Goal: Task Accomplishment & Management: Use online tool/utility

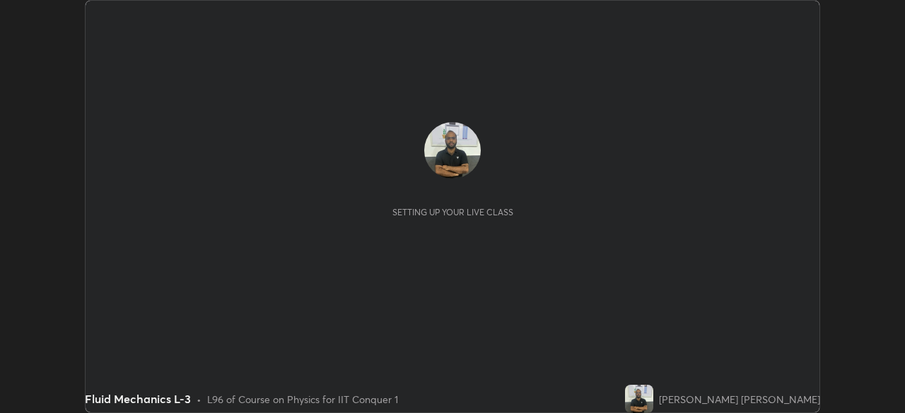
scroll to position [413, 904]
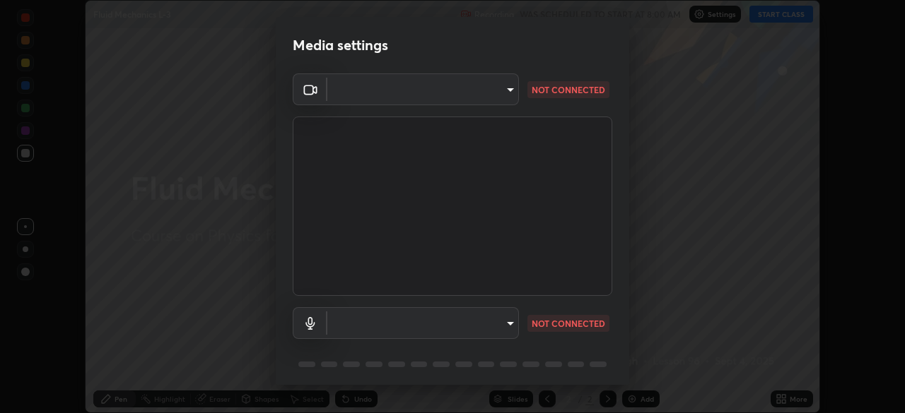
type input "fec30703c8e22cf69a8f77a224c2d994de0da897dc859dbf546555d8622b01d3"
type input "communications"
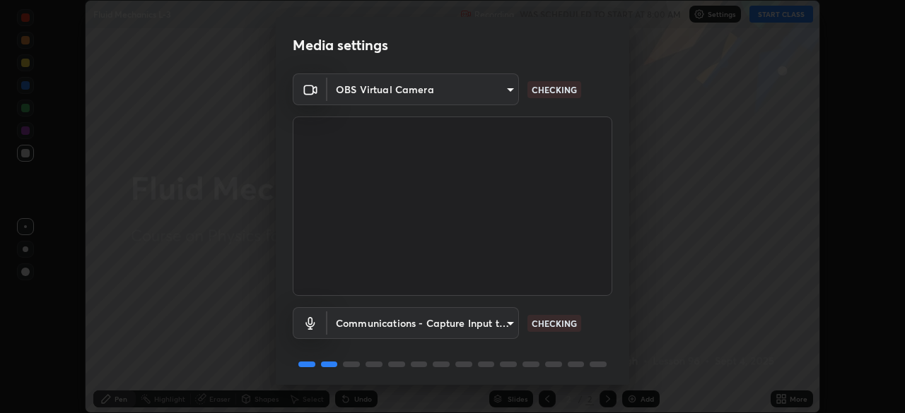
scroll to position [50, 0]
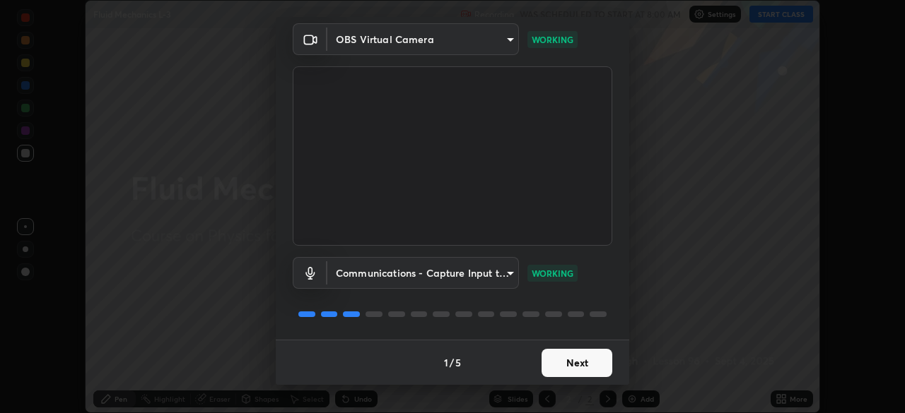
click at [592, 363] on button "Next" at bounding box center [576, 363] width 71 height 28
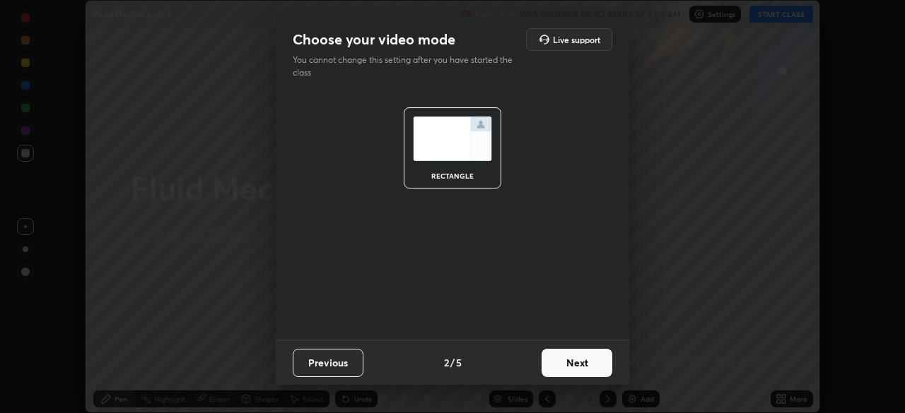
scroll to position [0, 0]
click at [592, 370] on button "Next" at bounding box center [576, 363] width 71 height 28
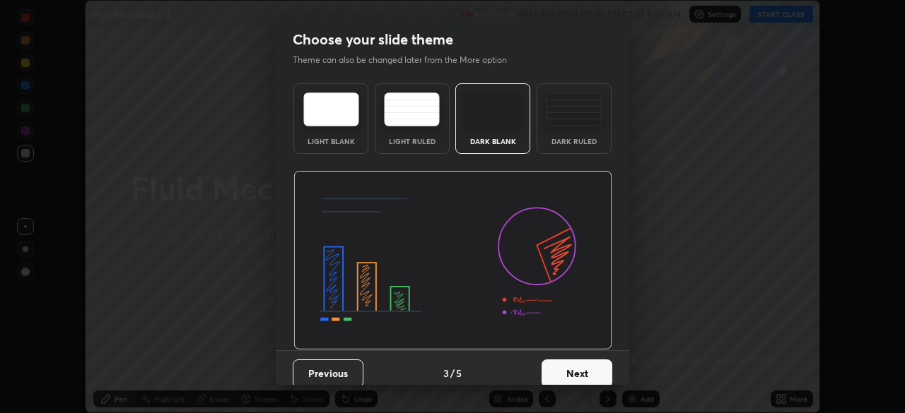
click at [589, 370] on button "Next" at bounding box center [576, 374] width 71 height 28
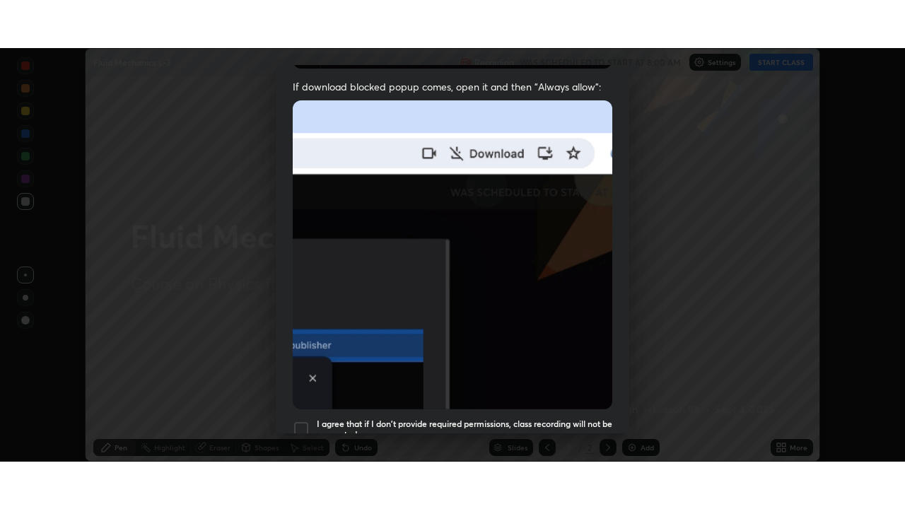
scroll to position [339, 0]
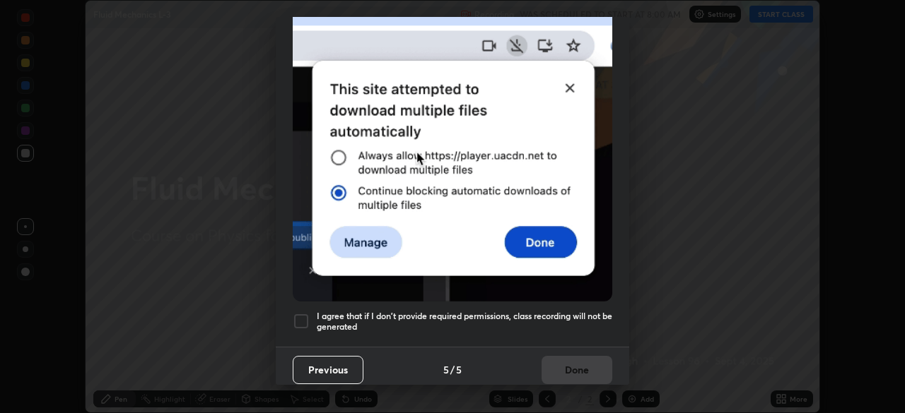
click at [300, 316] on div at bounding box center [301, 321] width 17 height 17
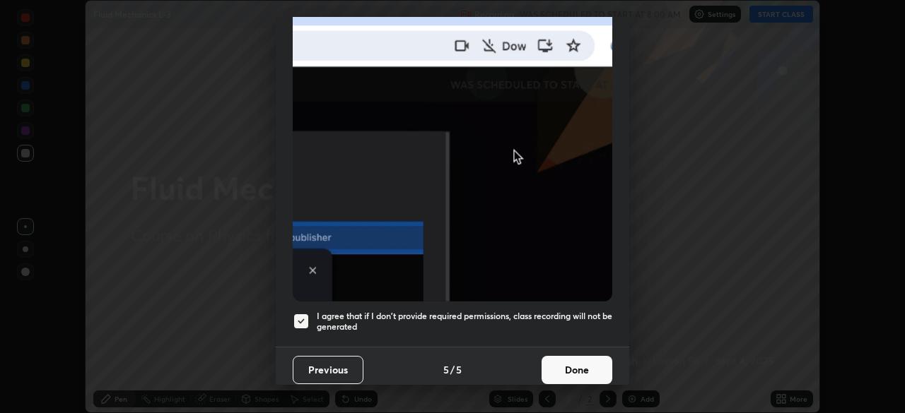
click at [565, 358] on button "Done" at bounding box center [576, 370] width 71 height 28
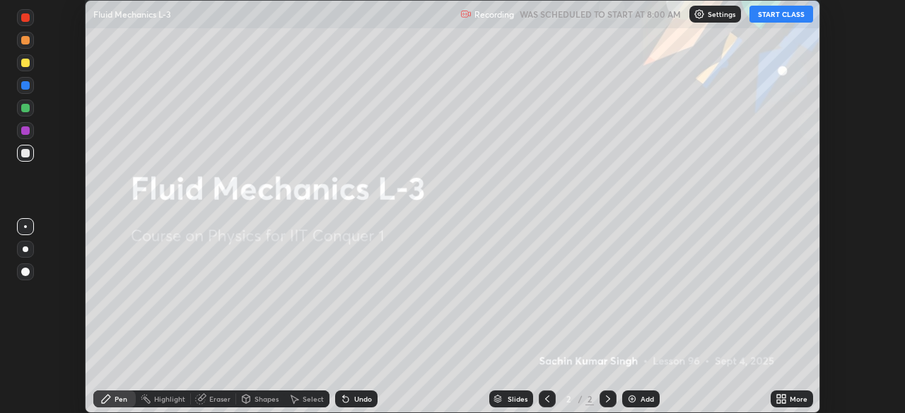
click at [782, 403] on icon at bounding box center [784, 402] width 4 height 4
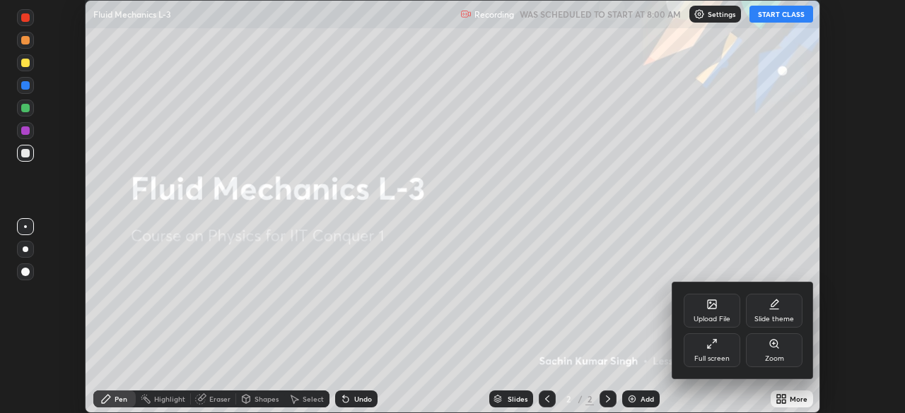
click at [728, 355] on div "Full screen" at bounding box center [711, 358] width 35 height 7
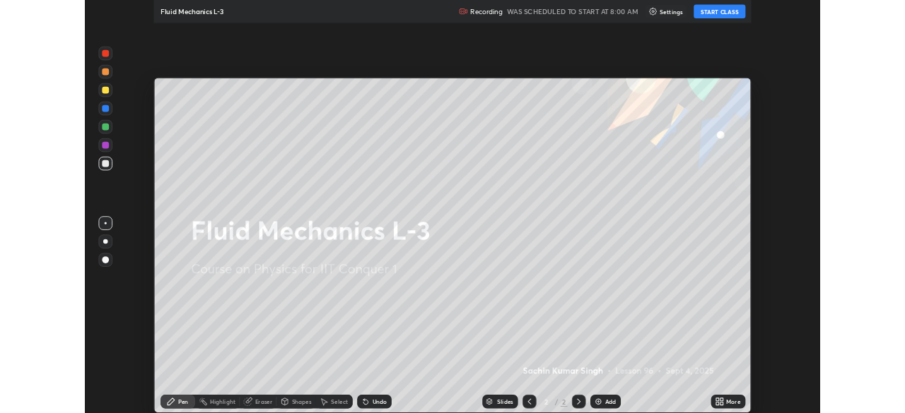
scroll to position [509, 905]
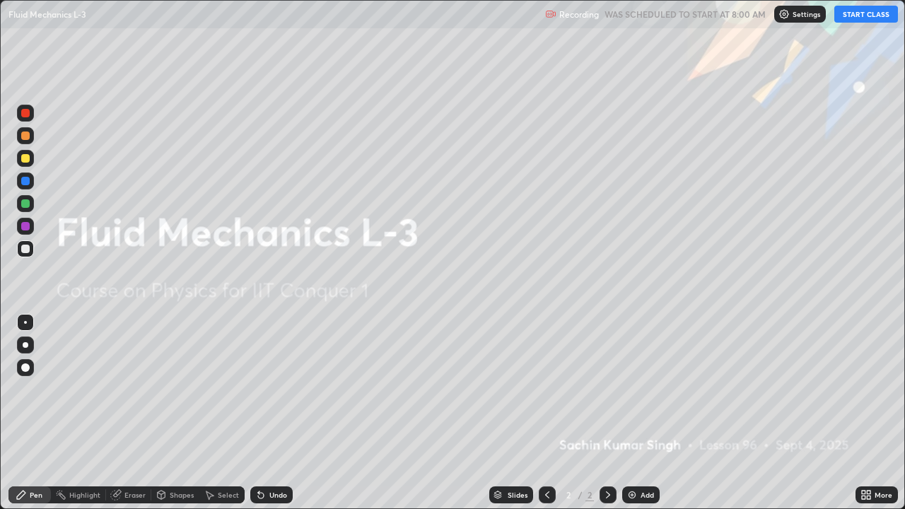
click at [629, 413] on div "Add" at bounding box center [640, 494] width 37 height 17
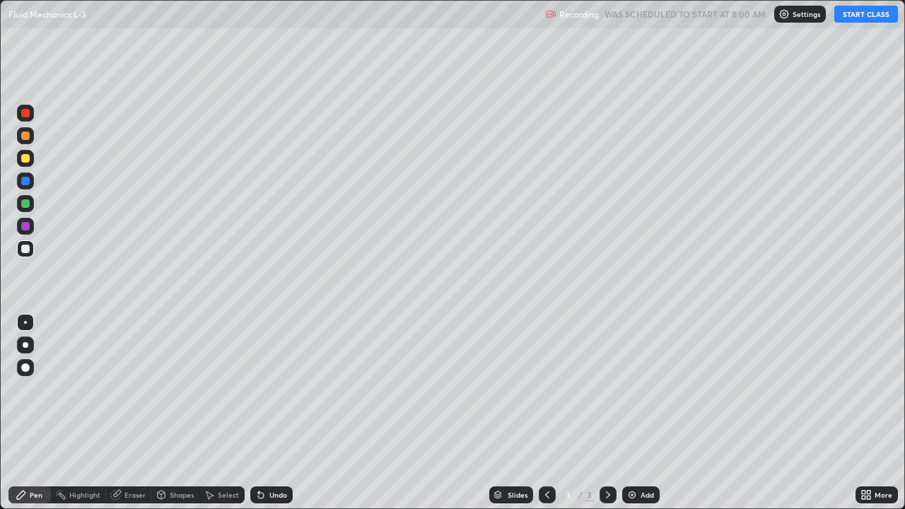
click at [865, 20] on button "START CLASS" at bounding box center [866, 14] width 64 height 17
click at [139, 413] on div "Eraser" at bounding box center [134, 494] width 21 height 7
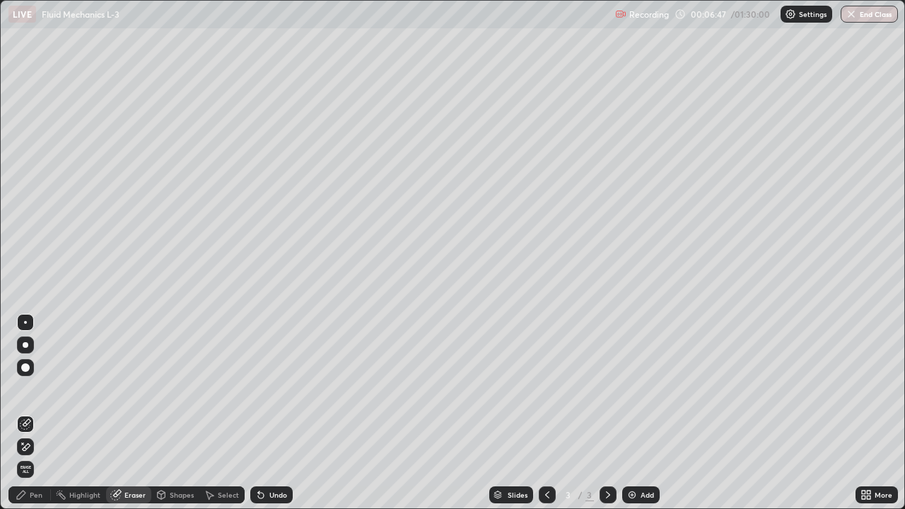
click at [42, 413] on div "Pen" at bounding box center [29, 494] width 42 height 17
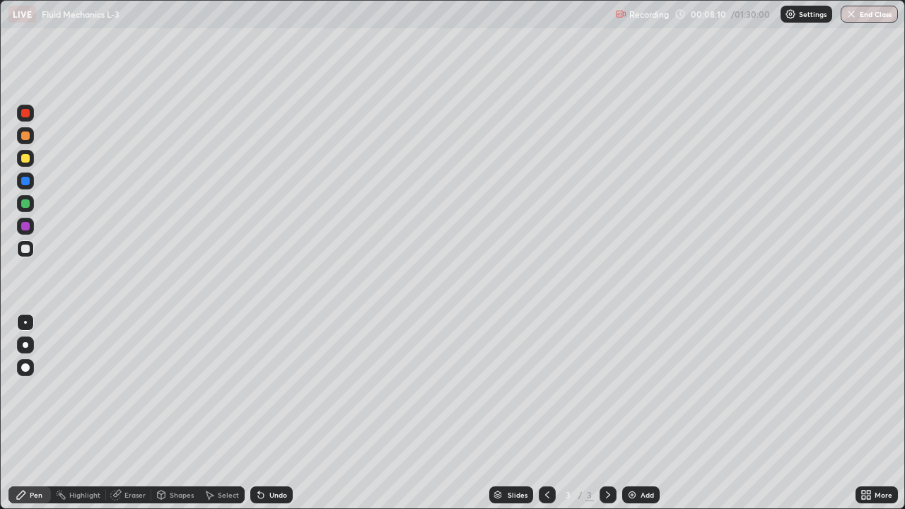
click at [26, 158] on div at bounding box center [25, 158] width 8 height 8
click at [133, 413] on div "Eraser" at bounding box center [134, 494] width 21 height 7
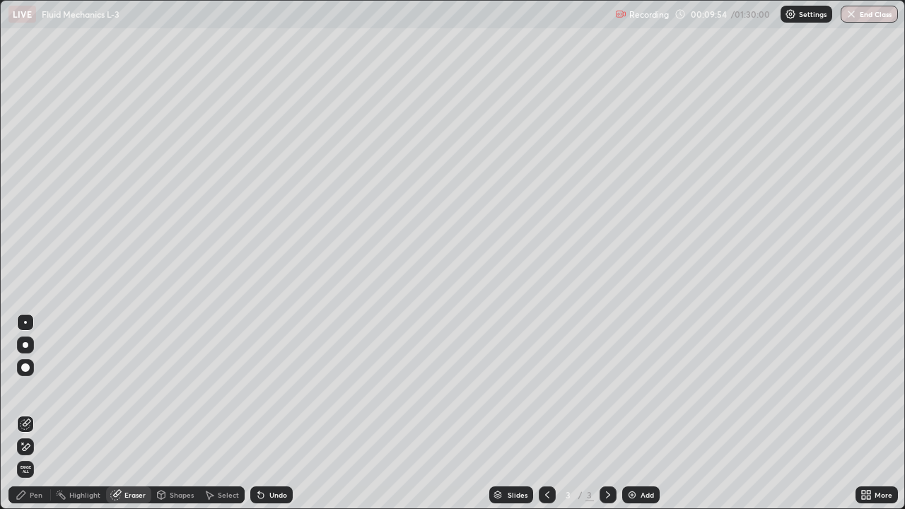
click at [42, 413] on div "Pen" at bounding box center [29, 494] width 42 height 17
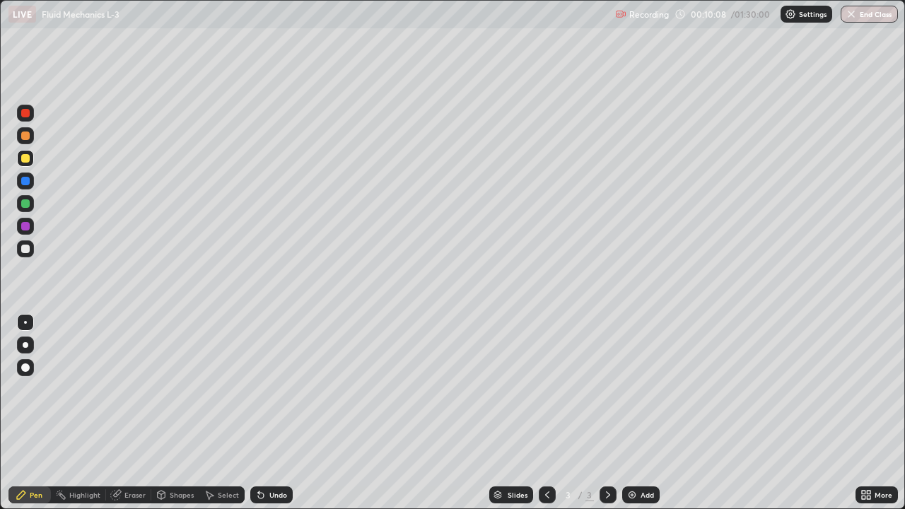
click at [145, 413] on div "Eraser" at bounding box center [128, 494] width 45 height 17
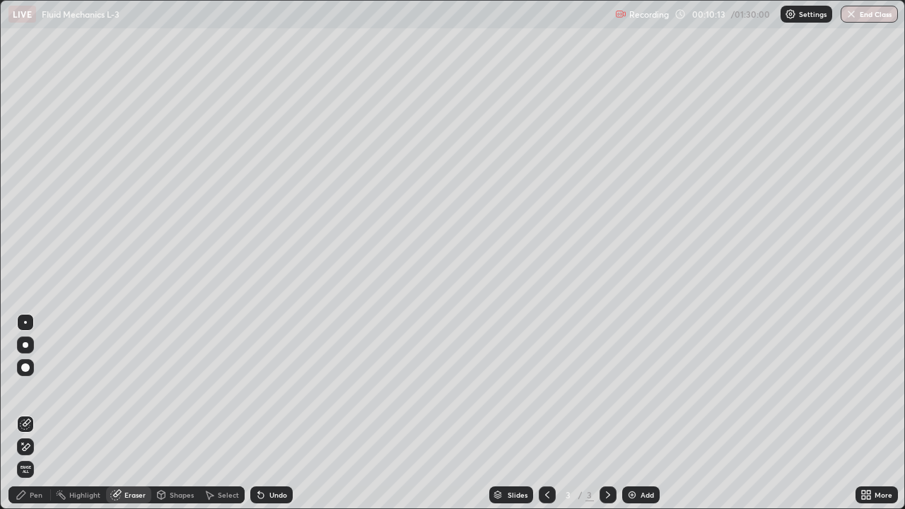
click at [37, 413] on div "Pen" at bounding box center [36, 494] width 13 height 7
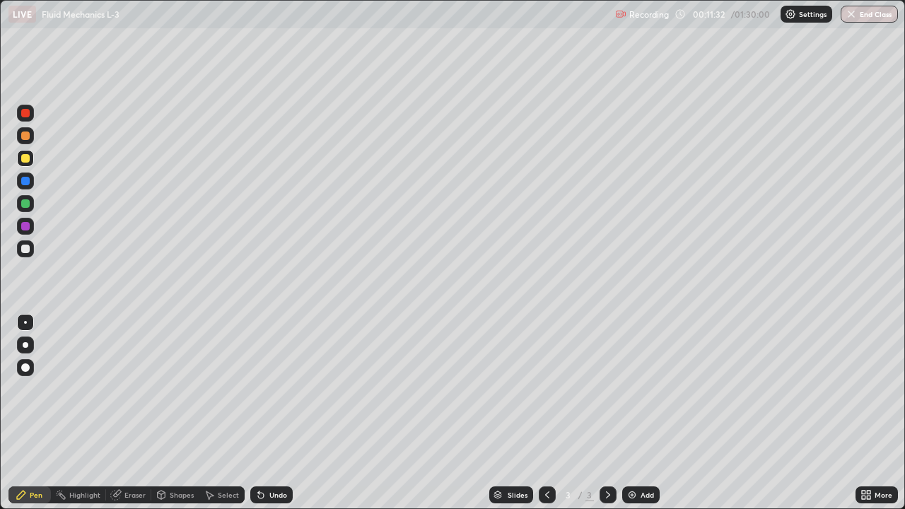
click at [144, 413] on div "Eraser" at bounding box center [134, 494] width 21 height 7
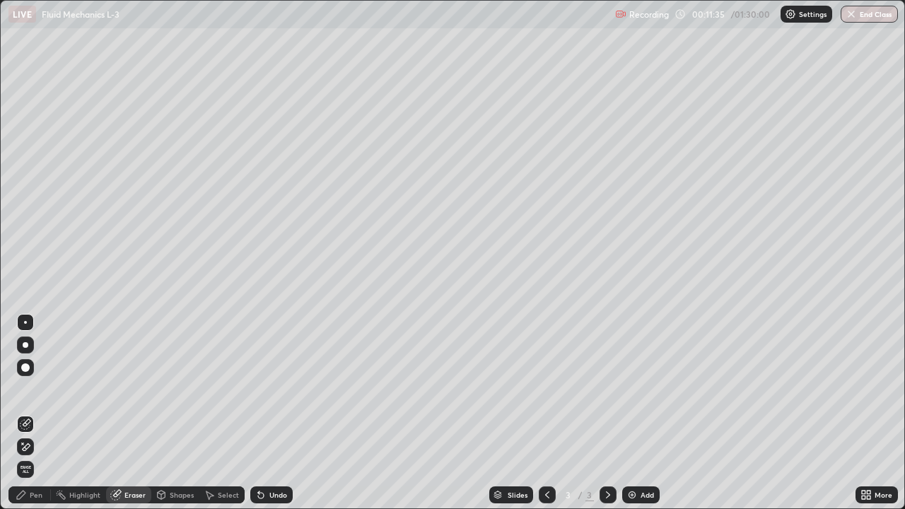
click at [35, 413] on div "Pen" at bounding box center [36, 494] width 13 height 7
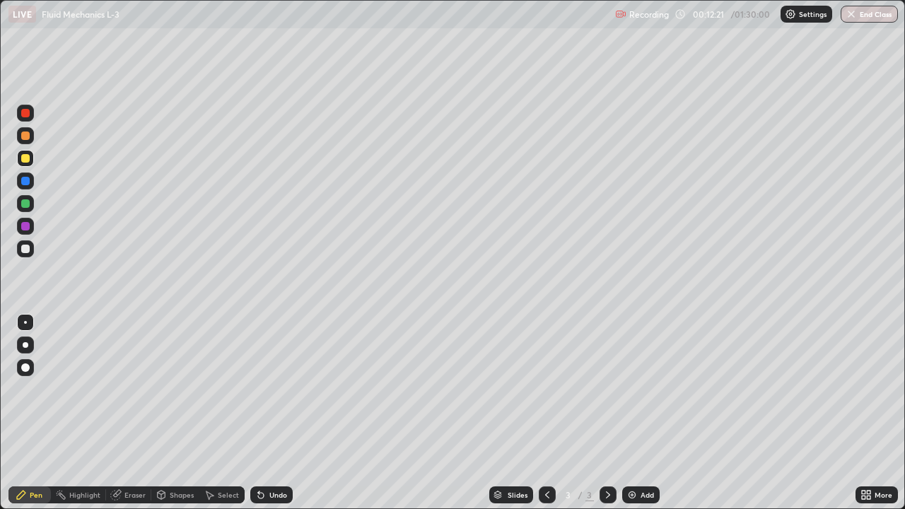
click at [28, 115] on div at bounding box center [25, 113] width 8 height 8
click at [628, 413] on img at bounding box center [631, 494] width 11 height 11
click at [139, 413] on div "Eraser" at bounding box center [128, 494] width 45 height 17
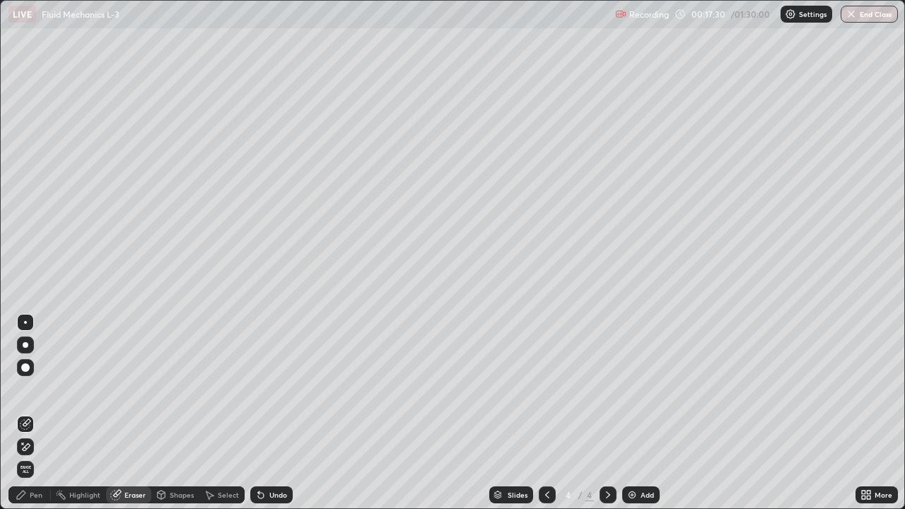
click at [35, 413] on div "Pen" at bounding box center [36, 494] width 13 height 7
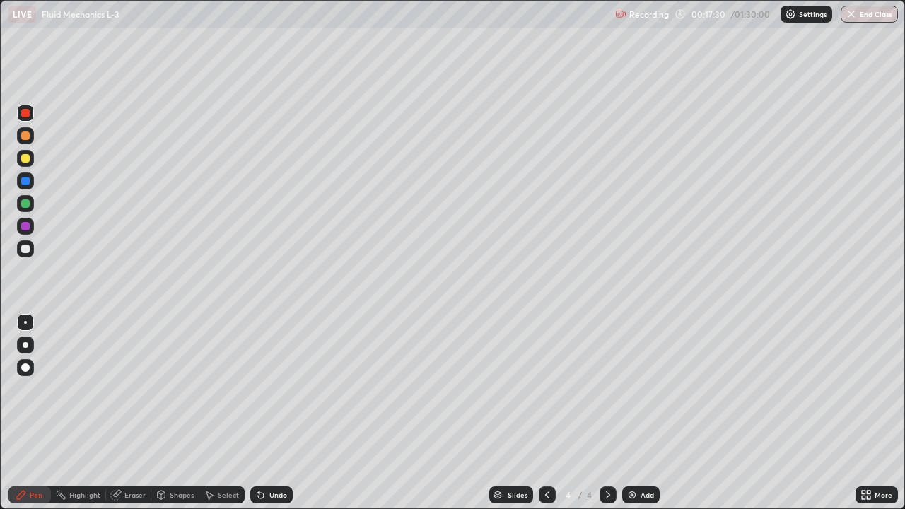
click at [26, 249] on div at bounding box center [25, 249] width 8 height 8
click at [140, 413] on div "Eraser" at bounding box center [128, 494] width 45 height 17
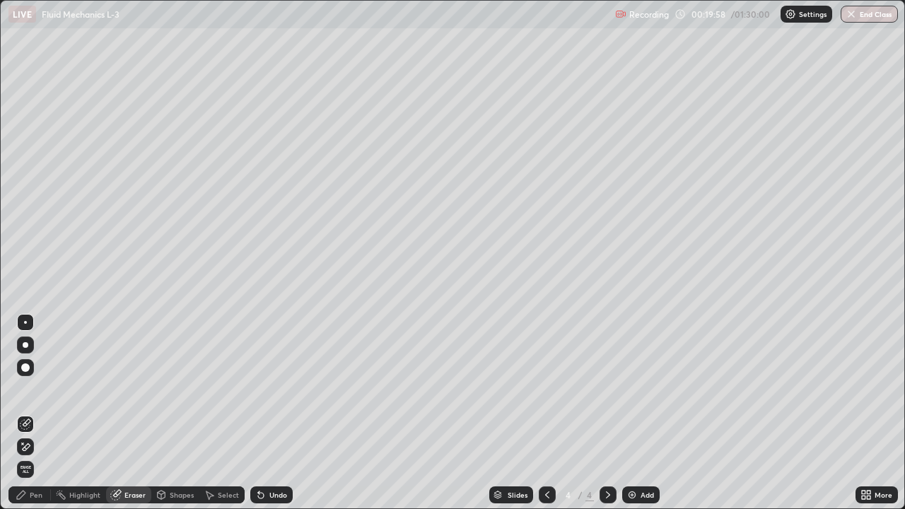
click at [41, 413] on div "Pen" at bounding box center [36, 494] width 13 height 7
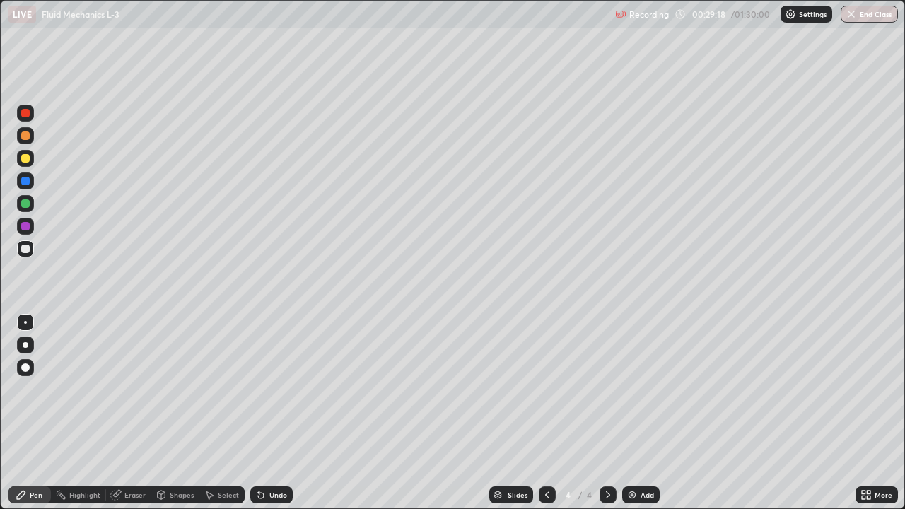
click at [144, 413] on div "Eraser" at bounding box center [134, 494] width 21 height 7
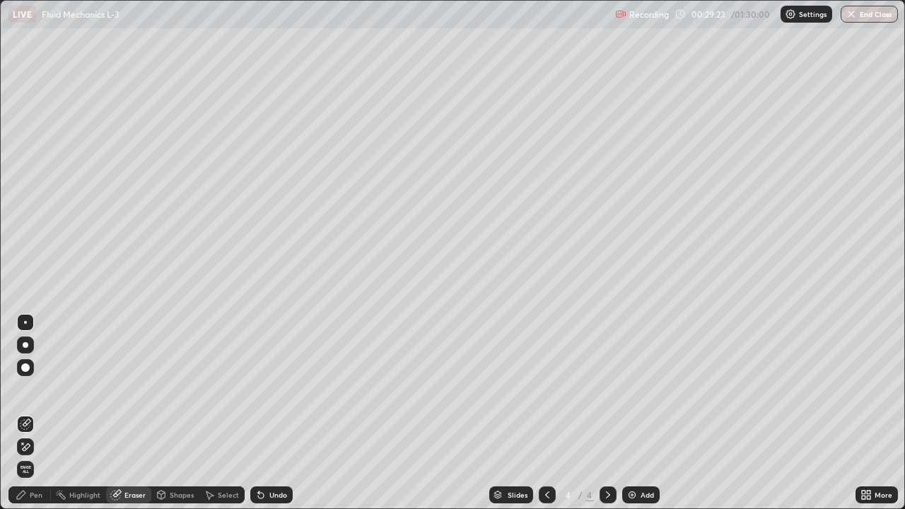
click at [35, 413] on div "Pen" at bounding box center [36, 494] width 13 height 7
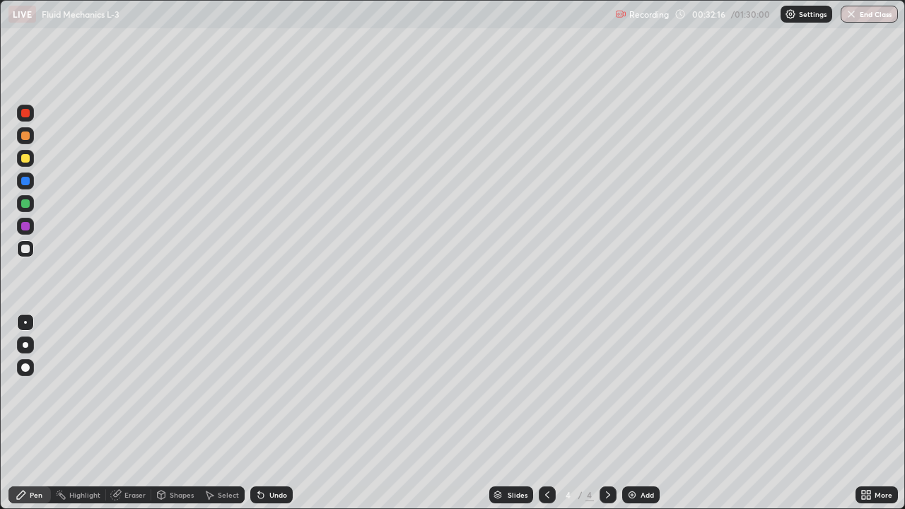
click at [137, 413] on div "Eraser" at bounding box center [134, 494] width 21 height 7
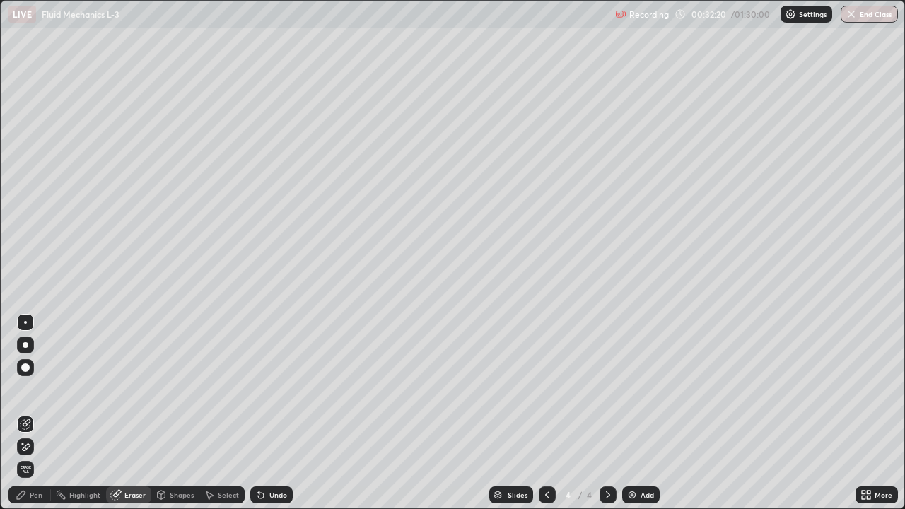
click at [43, 413] on div "Pen" at bounding box center [29, 494] width 42 height 17
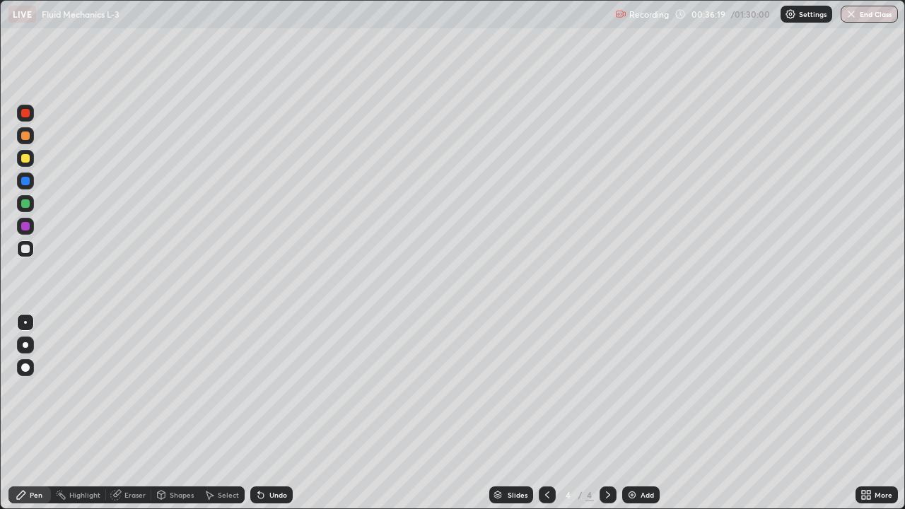
click at [631, 413] on img at bounding box center [631, 494] width 11 height 11
click at [628, 413] on img at bounding box center [631, 494] width 11 height 11
click at [632, 413] on img at bounding box center [631, 494] width 11 height 11
click at [29, 111] on div at bounding box center [25, 113] width 8 height 8
click at [545, 413] on div at bounding box center [547, 494] width 17 height 17
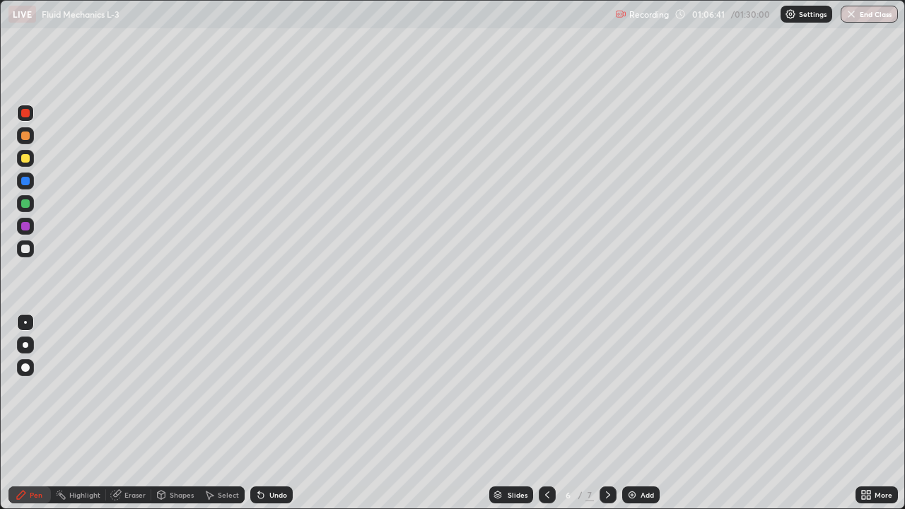
click at [604, 413] on div at bounding box center [607, 494] width 17 height 17
click at [25, 249] on div at bounding box center [25, 249] width 8 height 8
click at [631, 413] on img at bounding box center [631, 494] width 11 height 11
click at [26, 114] on div at bounding box center [25, 113] width 8 height 8
click at [866, 16] on button "End Class" at bounding box center [868, 14] width 57 height 17
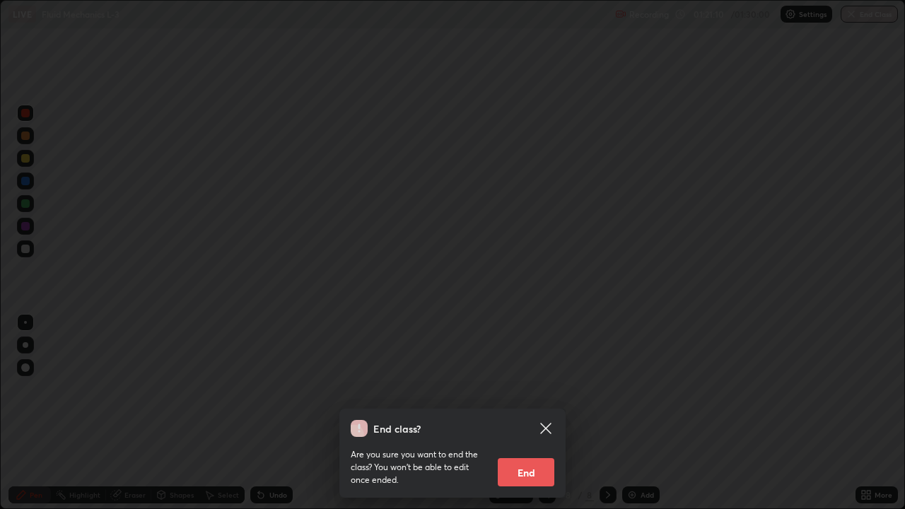
click at [531, 413] on button "End" at bounding box center [526, 472] width 57 height 28
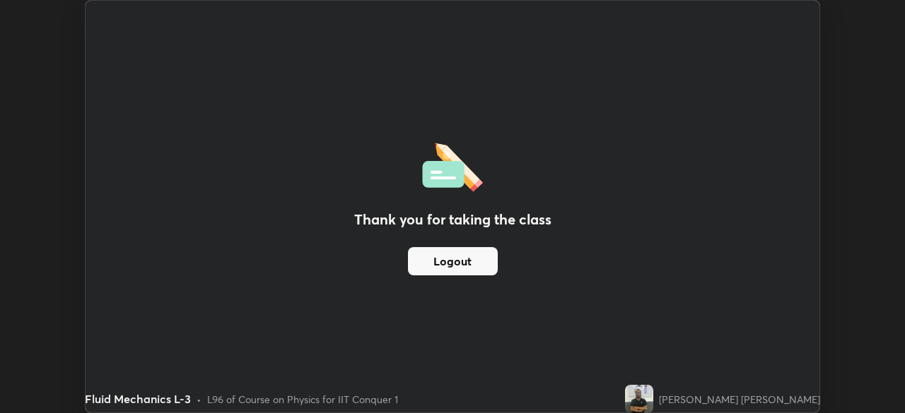
scroll to position [70260, 69769]
